Goal: Task Accomplishment & Management: Use online tool/utility

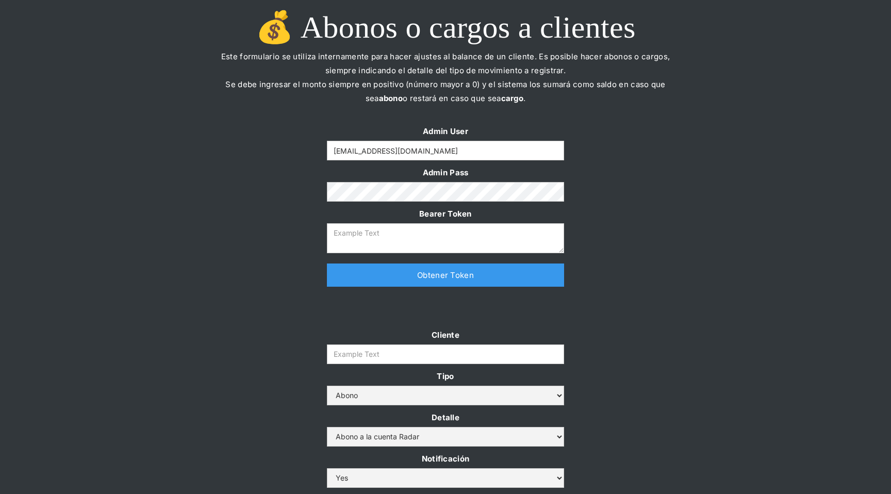
click at [801, 8] on div "💰 Abonos o cargos a clientes Este formulario se utiliza internamente para hacer…" at bounding box center [445, 62] width 891 height 124
click at [748, 94] on div "💰 Abonos o cargos a clientes Este formulario se utiliza internamente para hacer…" at bounding box center [445, 62] width 891 height 124
click at [764, 23] on div "💰 Abonos o cargos a clientes Este formulario se utiliza internamente para hacer…" at bounding box center [445, 62] width 891 height 124
click at [244, 257] on div "Admin User yongsan@somosradar.com Admin Pass Bearer Token Thank you! Your submi…" at bounding box center [445, 210] width 891 height 173
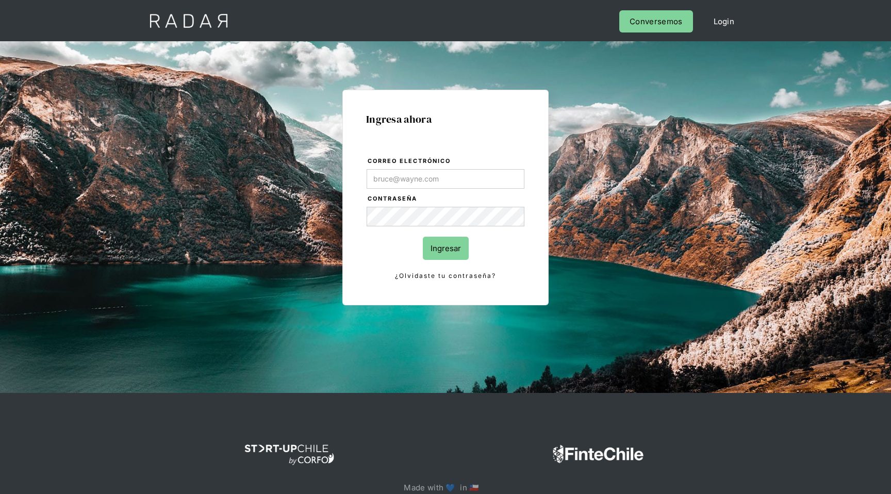
type input "[EMAIL_ADDRESS][DOMAIN_NAME]"
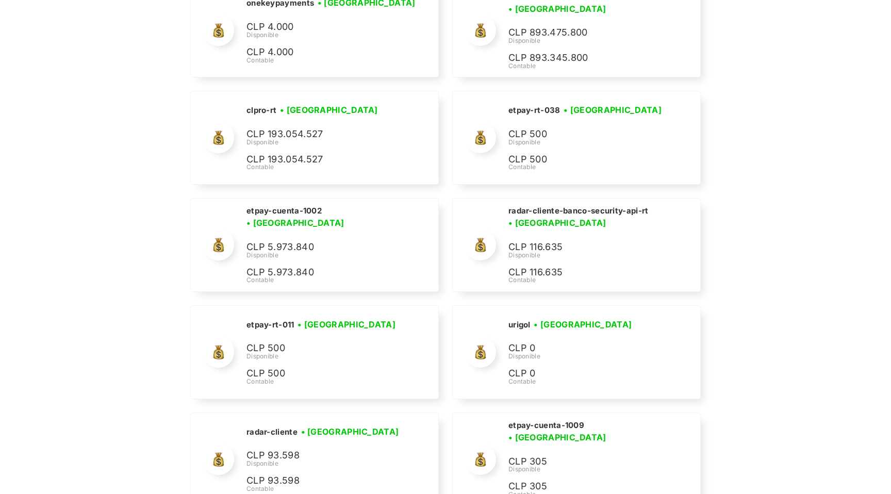
scroll to position [568, 0]
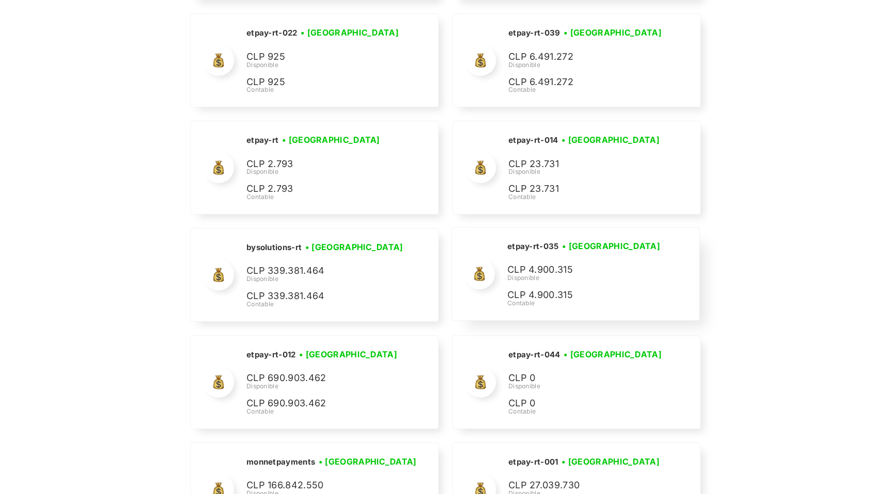
click at [506, 248] on div "etpay-rt-035 • Conectada • Desconectada CLP 4.900.315 Disponible CLP 4.900.315 …" at bounding box center [576, 273] width 248 height 93
drag, startPoint x: 509, startPoint y: 248, endPoint x: 561, endPoint y: 247, distance: 52.1
click at [560, 247] on div "etpay-rt-035 • Conectada • Desconectada" at bounding box center [586, 246] width 156 height 13
copy h2 "etpay-rt-035"
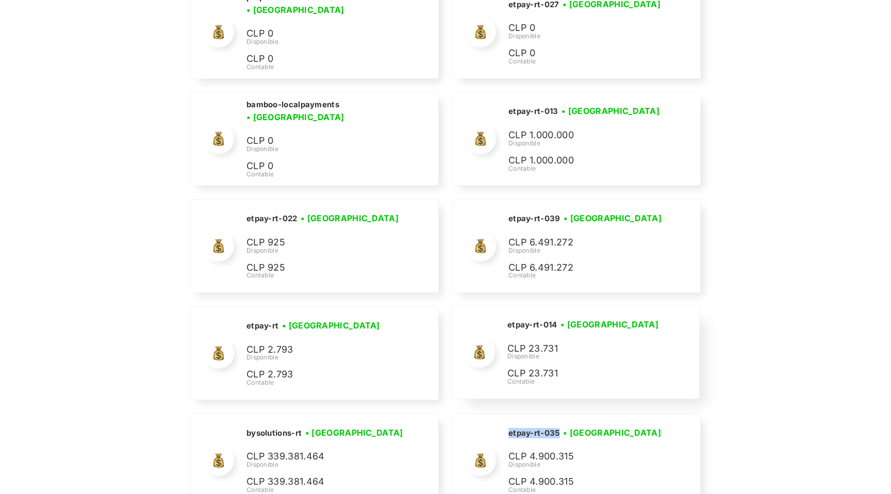
scroll to position [0, 0]
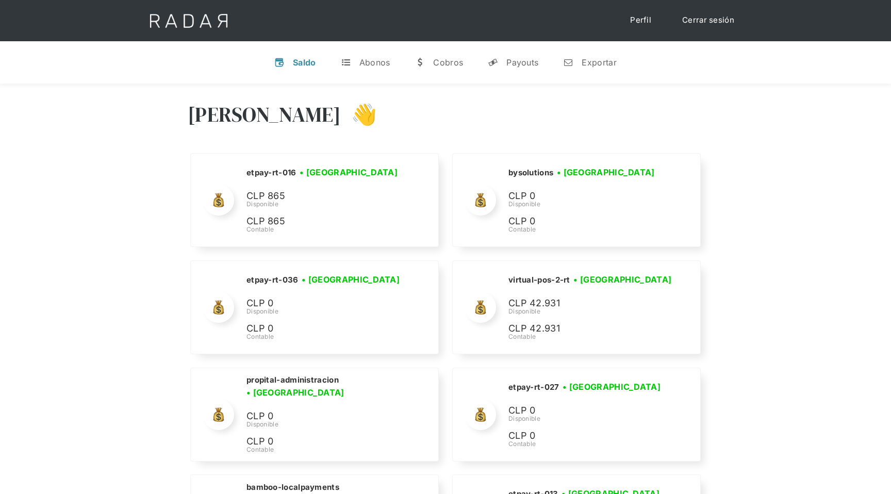
click at [660, 147] on div "Hola Yongsan 👋" at bounding box center [446, 122] width 516 height 62
click at [305, 63] on div "Saldo" at bounding box center [304, 62] width 23 height 10
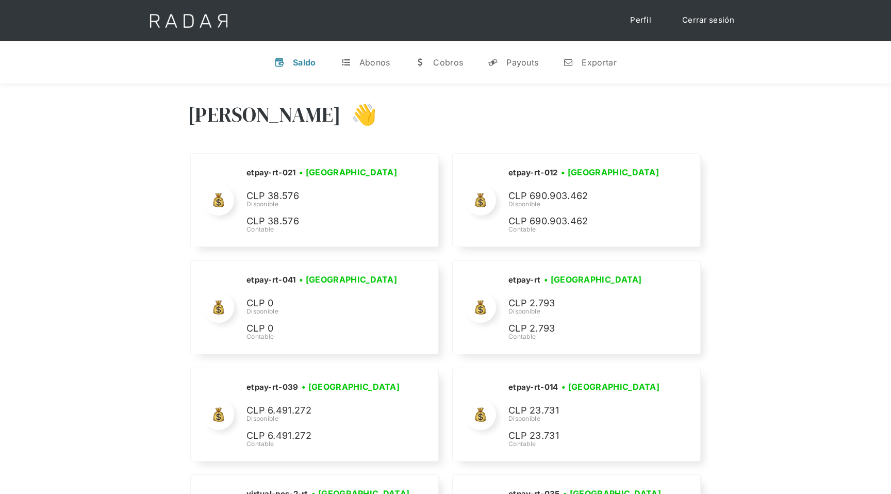
scroll to position [4213, 0]
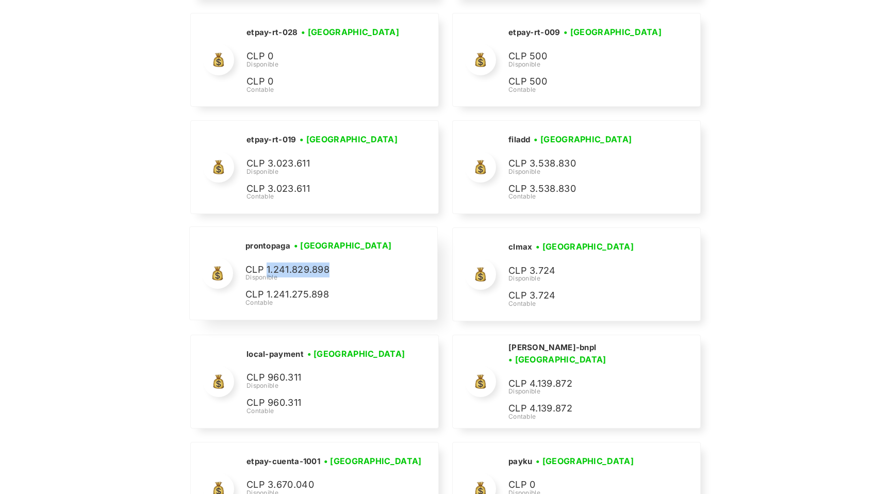
drag, startPoint x: 268, startPoint y: 269, endPoint x: 337, endPoint y: 266, distance: 69.7
click at [337, 266] on p "CLP 1.241.829.898" at bounding box center [323, 270] width 155 height 15
copy p "1.241.829.898"
click at [242, 249] on div "prontopaga • Conectada • Desconectada CLP 1.241.829.898 Disponible CLP 1.241.27…" at bounding box center [314, 273] width 248 height 93
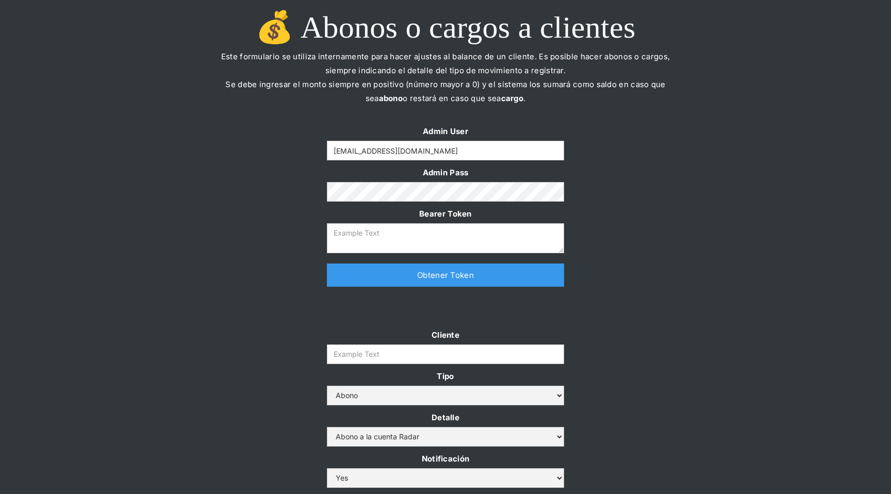
click at [444, 281] on link "Obtener Token" at bounding box center [445, 275] width 237 height 23
type textarea "[SECURITY_DATA]"
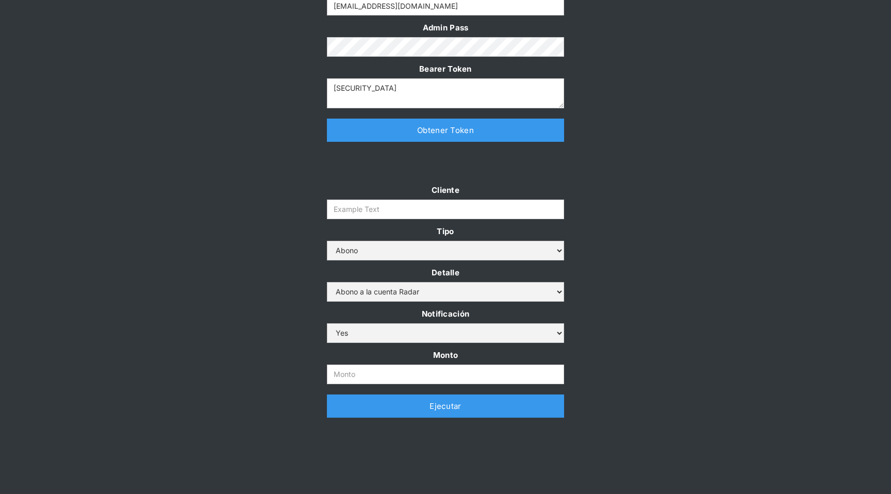
scroll to position [160, 0]
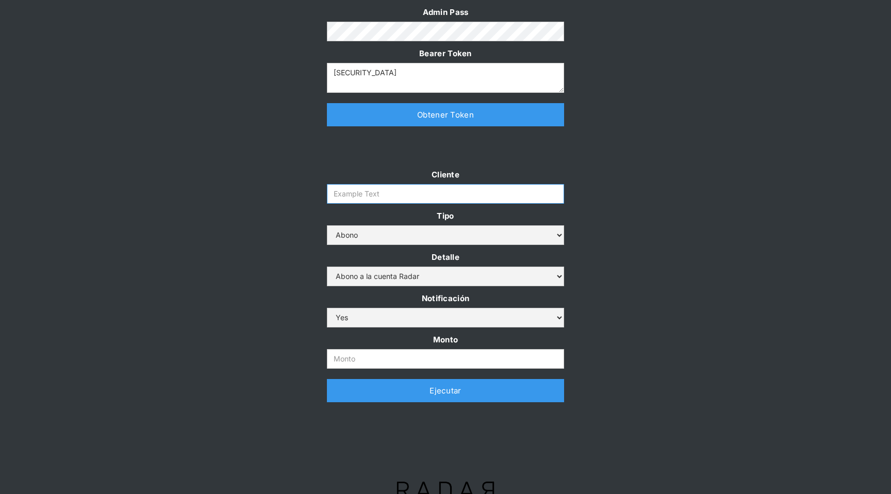
click at [473, 189] on input "Cliente" at bounding box center [445, 194] width 237 height 20
type input "prontopaga"
drag, startPoint x: 466, startPoint y: 198, endPoint x: 306, endPoint y: 199, distance: 159.9
click at [306, 199] on div "Cliente prontopaga Tipo Abono Cargo Detalle Abono a la cuenta Radar Devolución …" at bounding box center [445, 290] width 891 height 245
click at [349, 191] on input "prontopaga" at bounding box center [445, 194] width 237 height 20
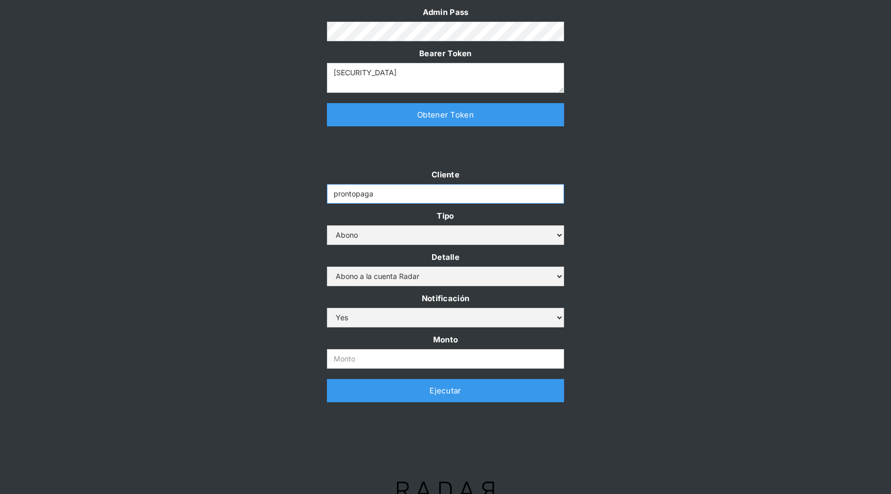
click at [349, 191] on input "prontopaga" at bounding box center [445, 194] width 237 height 20
click at [280, 258] on div "Cliente prontopaga Tipo Abono Cargo Detalle Abono a la cuenta Radar Devolución …" at bounding box center [445, 290] width 891 height 245
click at [333, 268] on select "Abono a la cuenta Radar Devolución por altos montos" at bounding box center [445, 277] width 237 height 20
click at [378, 362] on input "Monto" at bounding box center [445, 359] width 237 height 20
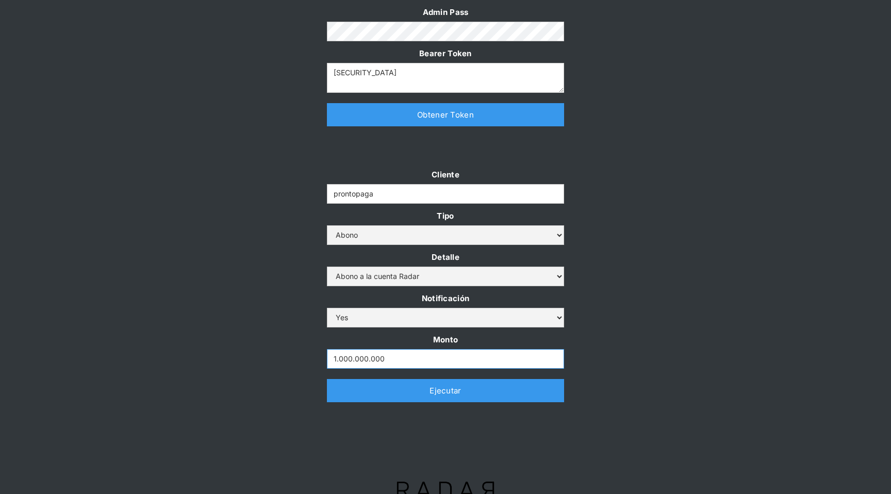
type input "1.000.000.000"
click at [431, 357] on input "1.000.000.000" at bounding box center [445, 359] width 237 height 20
click at [426, 397] on link "Ejecutar" at bounding box center [445, 390] width 237 height 23
